Goal: Task Accomplishment & Management: Manage account settings

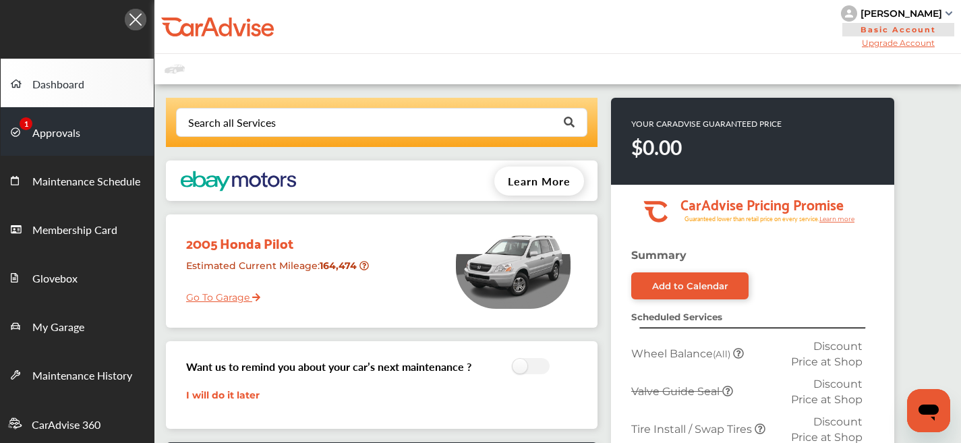
click at [69, 127] on span "Approvals" at bounding box center [56, 134] width 48 height 18
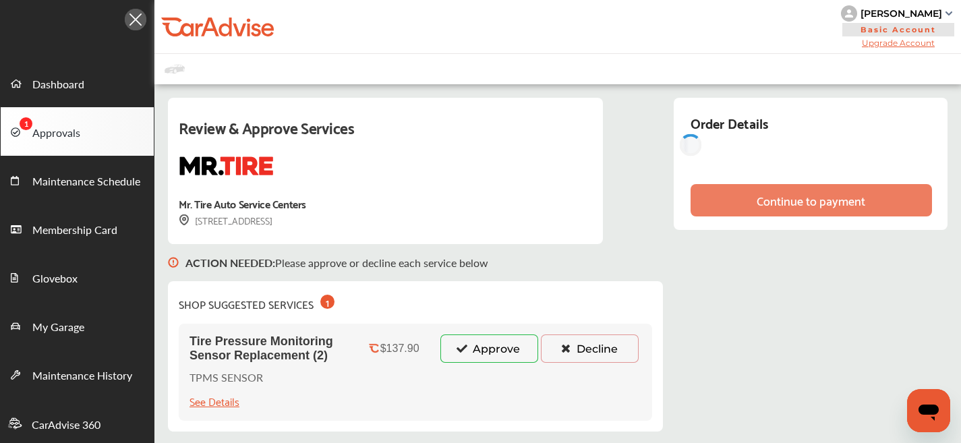
click at [496, 351] on button "Approve" at bounding box center [489, 348] width 98 height 28
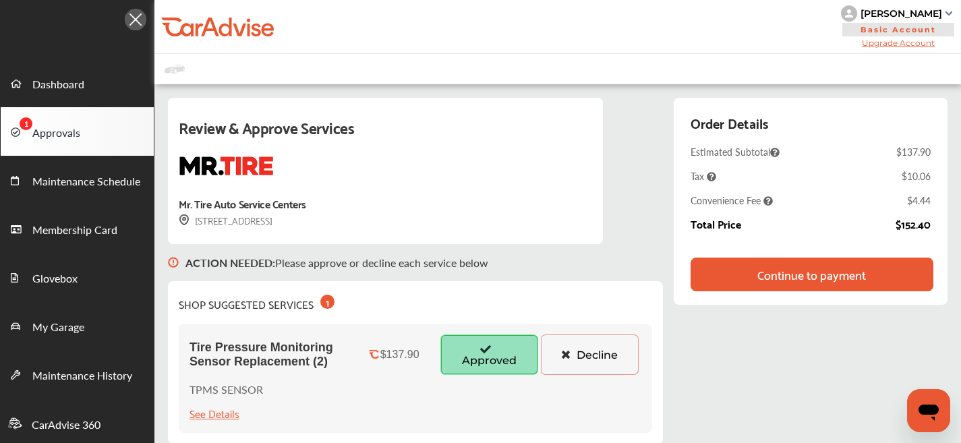
click at [769, 273] on div "Continue to payment" at bounding box center [811, 274] width 109 height 13
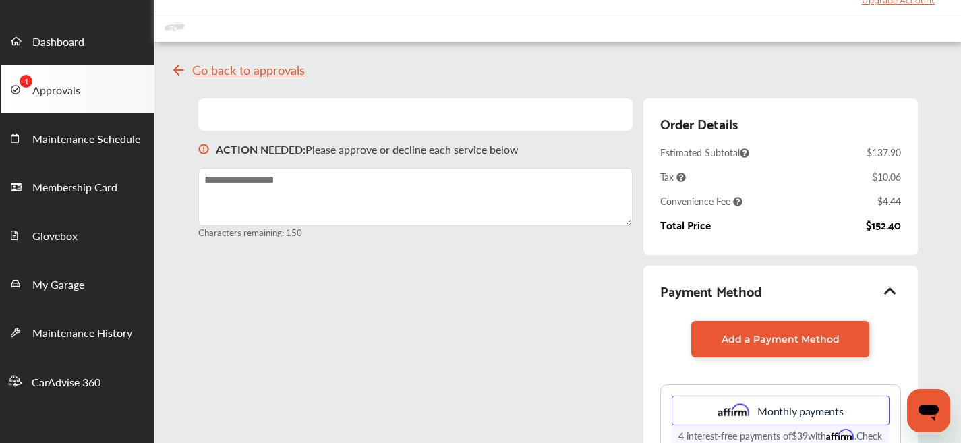
scroll to position [77, 0]
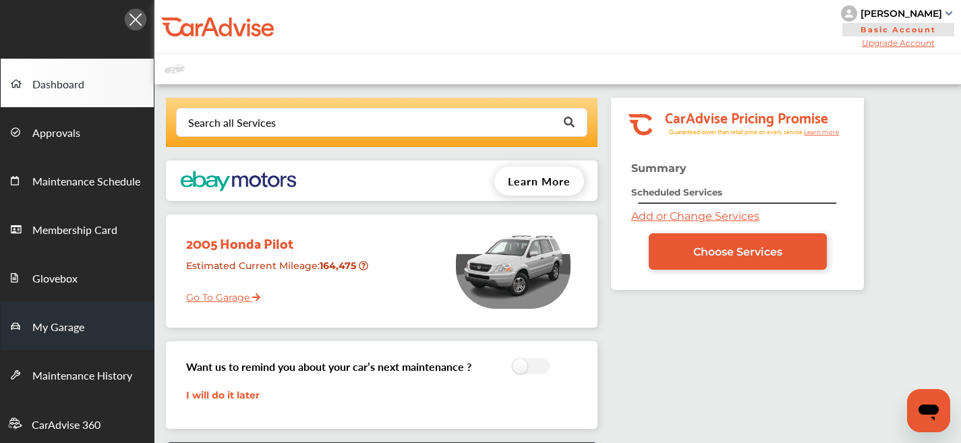
click at [82, 317] on link "My Garage" at bounding box center [77, 325] width 153 height 49
